Goal: Navigation & Orientation: Find specific page/section

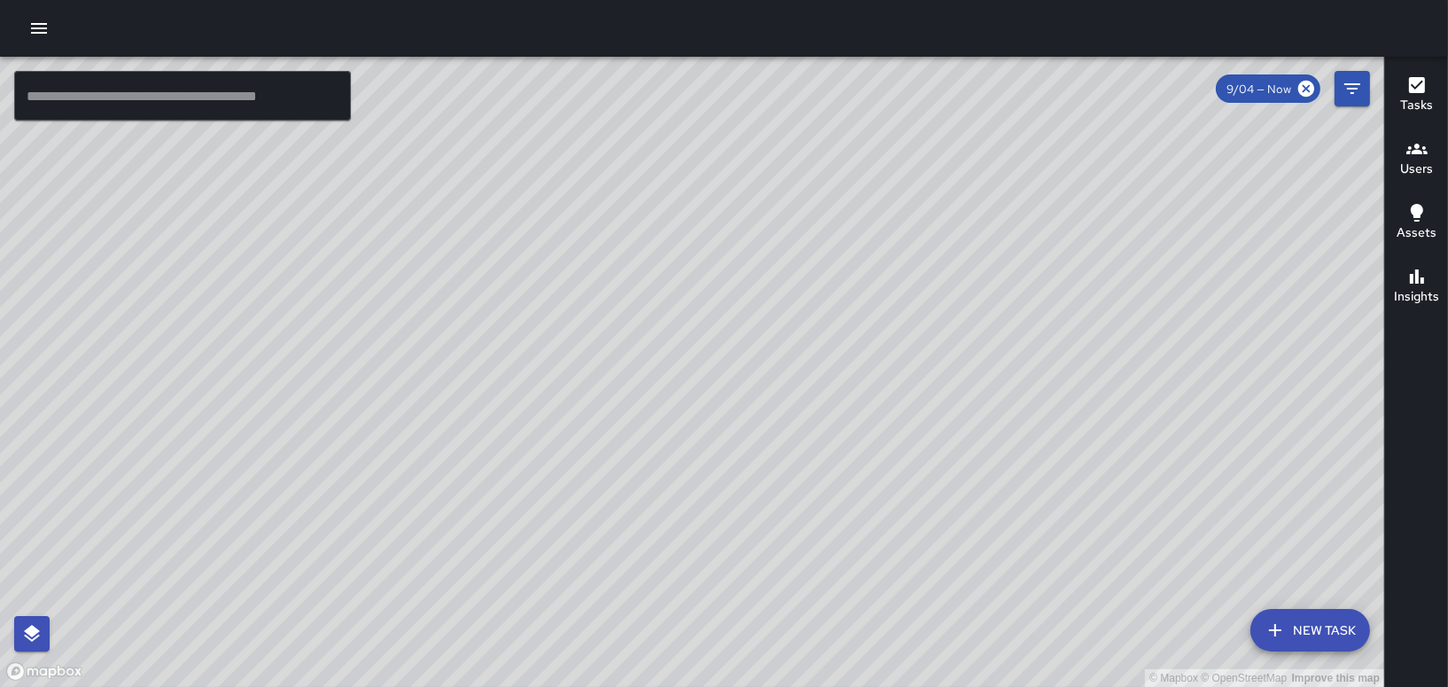
click at [28, 25] on icon "button" at bounding box center [38, 28] width 21 height 21
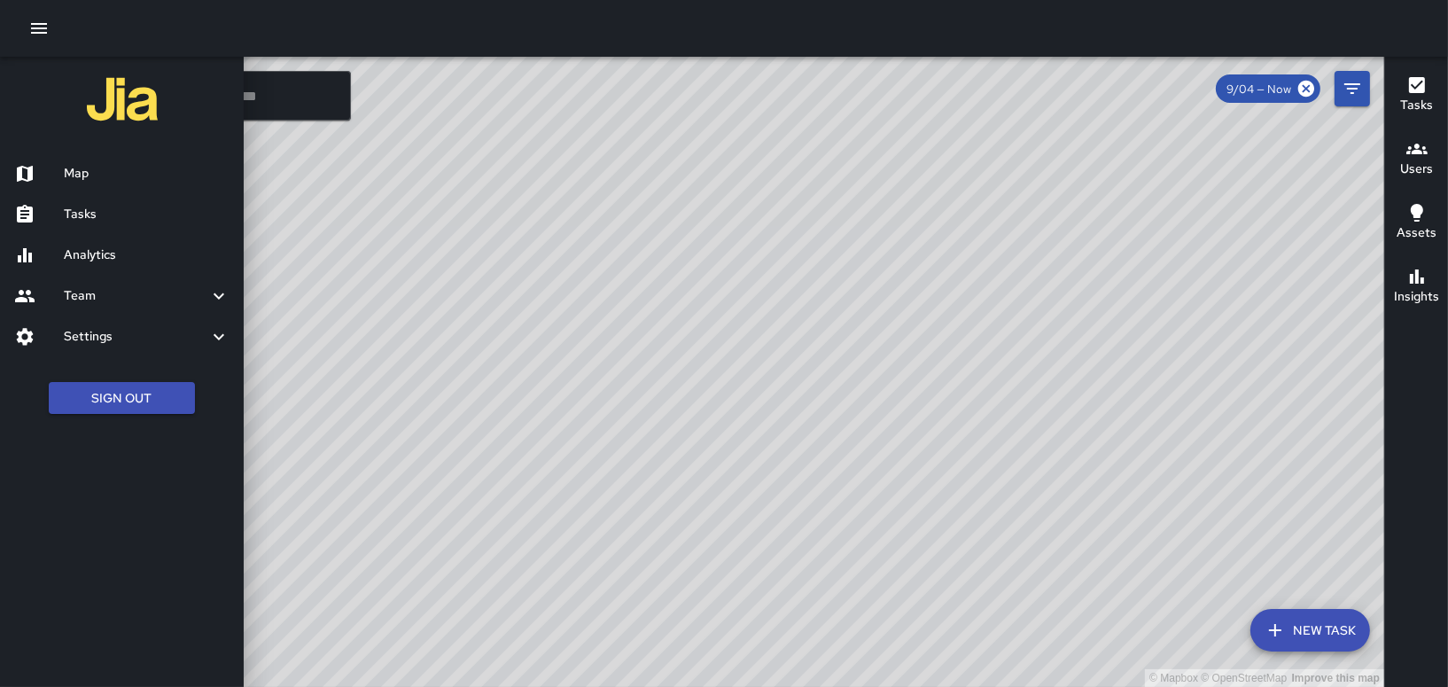
click at [79, 208] on h6 "Tasks" at bounding box center [147, 215] width 166 height 20
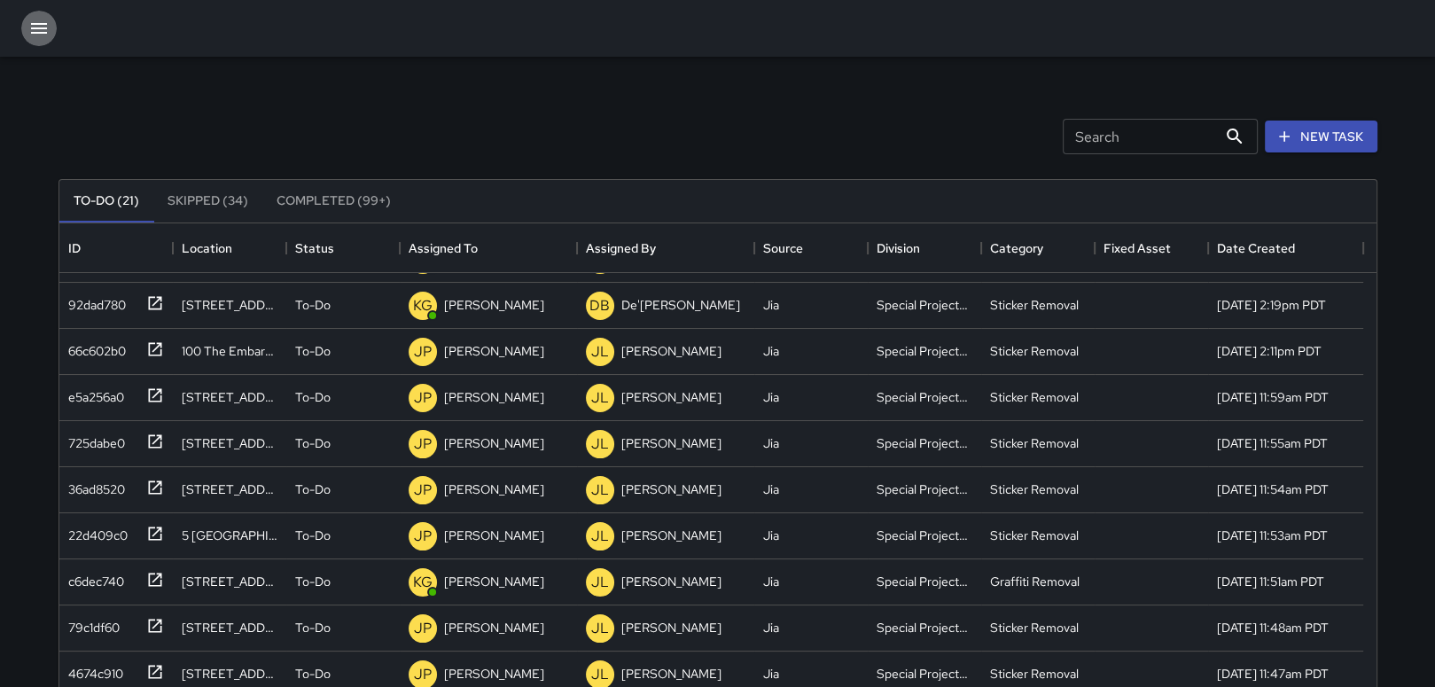
click at [42, 19] on icon "button" at bounding box center [38, 28] width 21 height 21
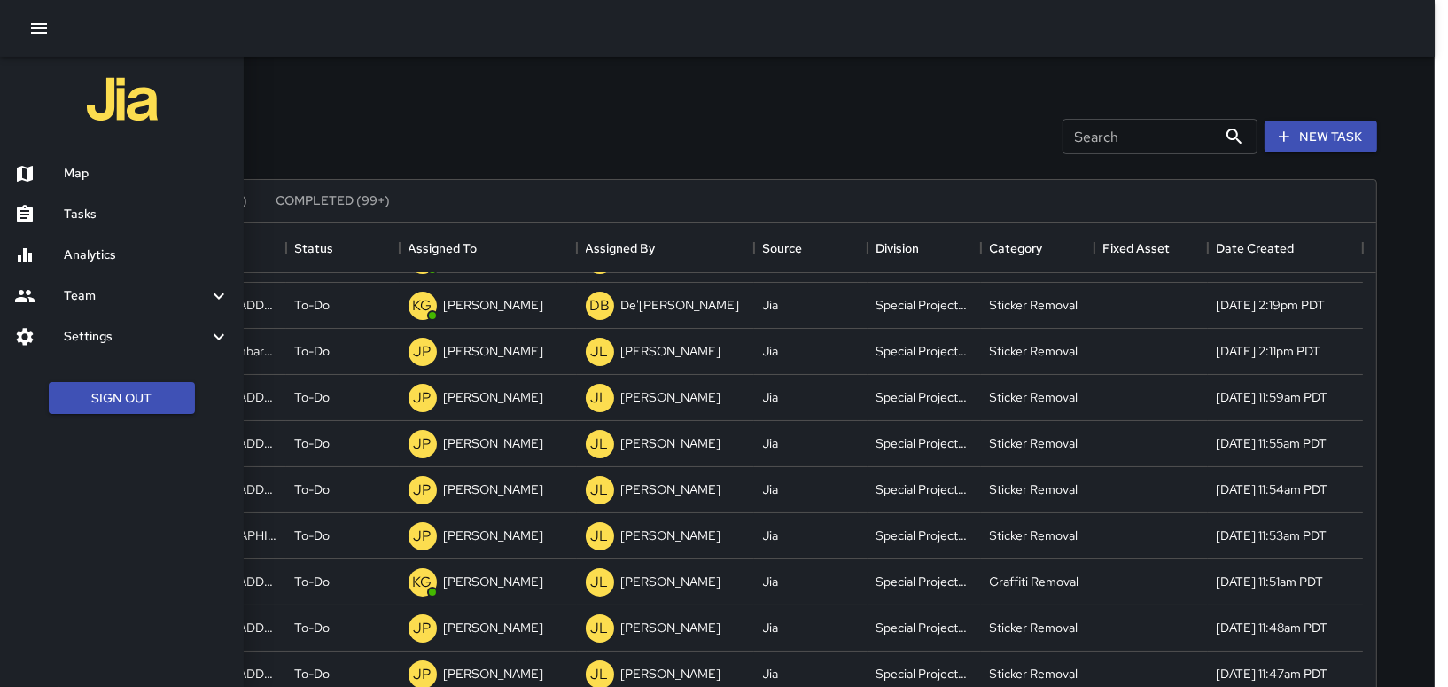
click at [74, 174] on h6 "Map" at bounding box center [147, 174] width 166 height 20
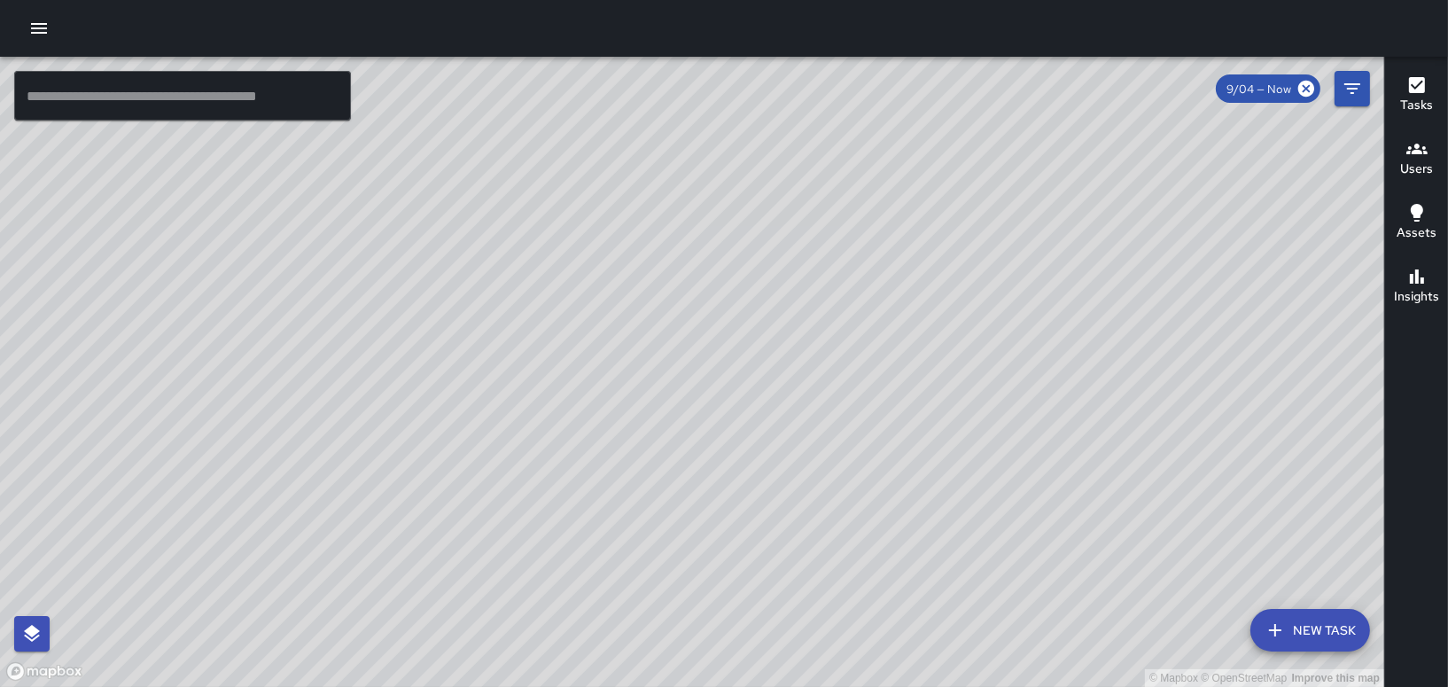
drag, startPoint x: 597, startPoint y: 413, endPoint x: 637, endPoint y: 200, distance: 216.6
click at [637, 200] on div "© Mapbox © OpenStreetMap Improve this map" at bounding box center [692, 372] width 1385 height 630
drag, startPoint x: 960, startPoint y: 496, endPoint x: 953, endPoint y: 350, distance: 146.4
click at [953, 350] on div "© Mapbox © OpenStreetMap Improve this map" at bounding box center [692, 372] width 1385 height 630
drag, startPoint x: 565, startPoint y: 223, endPoint x: 573, endPoint y: 377, distance: 153.6
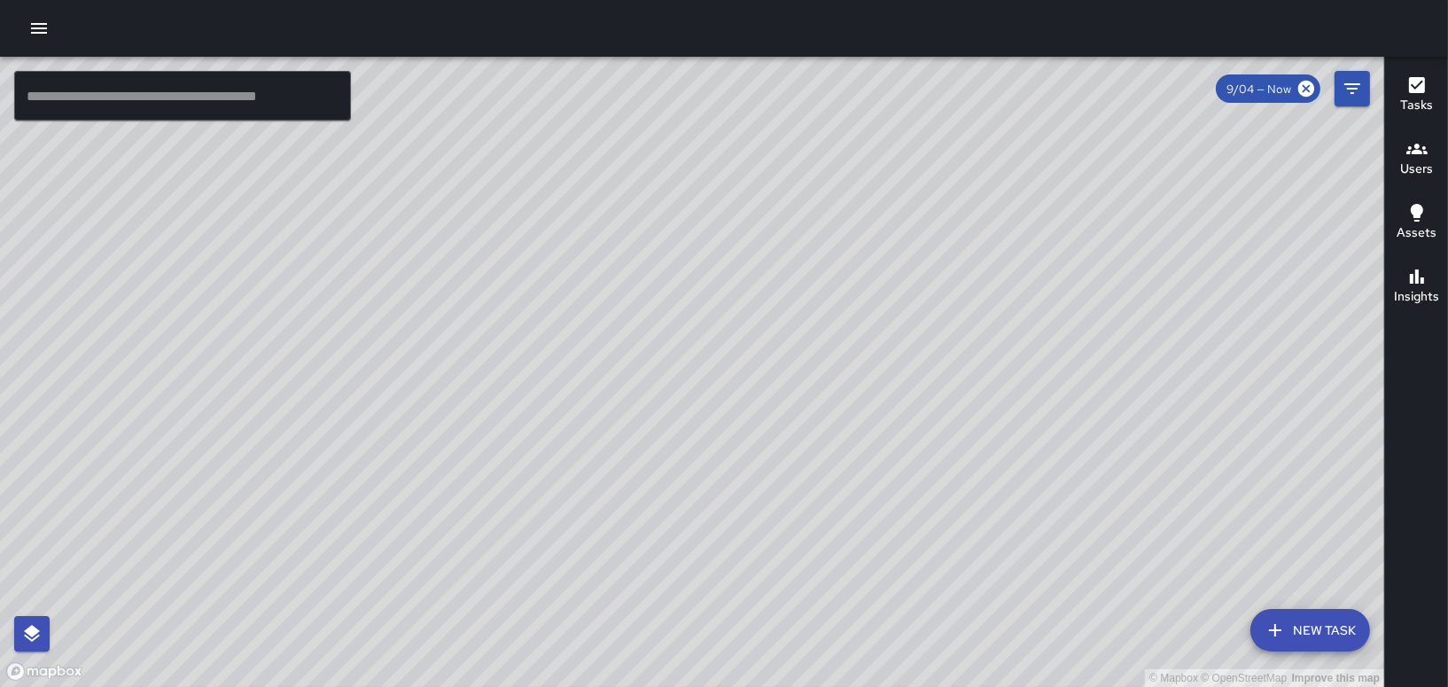
click at [573, 377] on div "© Mapbox © OpenStreetMap Improve this map" at bounding box center [692, 372] width 1385 height 630
drag, startPoint x: 774, startPoint y: 574, endPoint x: 796, endPoint y: 444, distance: 132.2
click at [796, 444] on div "© Mapbox © OpenStreetMap Improve this map" at bounding box center [692, 372] width 1385 height 630
drag, startPoint x: 782, startPoint y: 427, endPoint x: 773, endPoint y: 500, distance: 73.2
click at [773, 500] on div "© Mapbox © OpenStreetMap Improve this map" at bounding box center [692, 372] width 1385 height 630
